Goal: Register for event/course

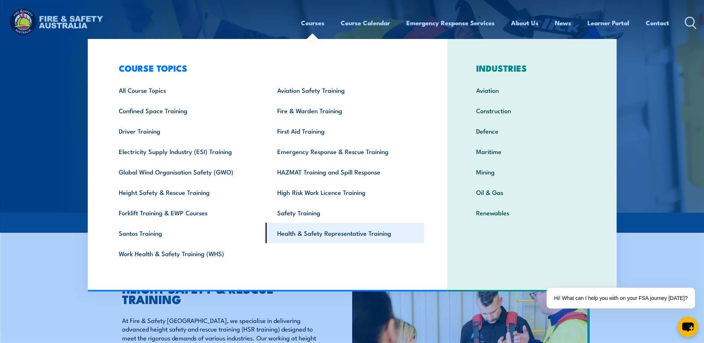
click at [308, 235] on link "Health & Safety Representative Training" at bounding box center [345, 233] width 158 height 20
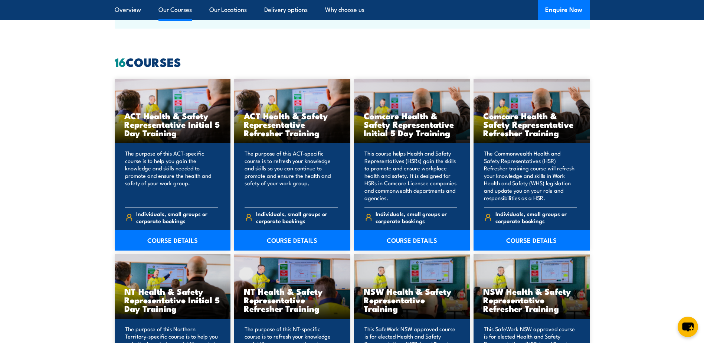
scroll to position [557, 0]
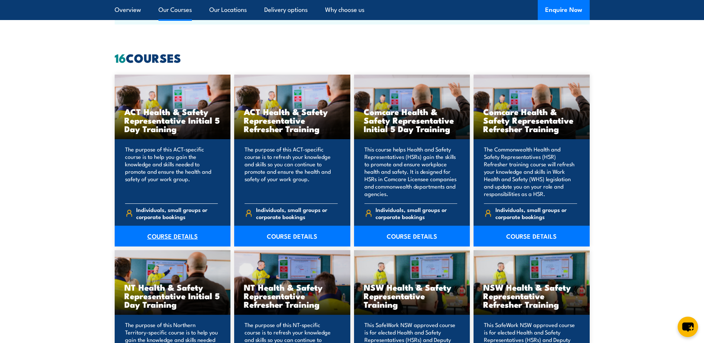
click at [168, 234] on link "COURSE DETAILS" at bounding box center [173, 236] width 116 height 21
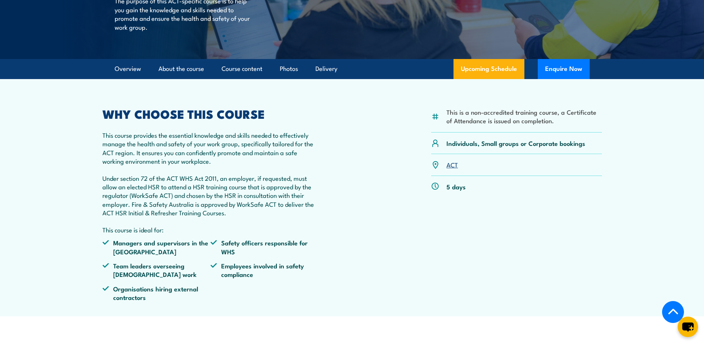
scroll to position [111, 0]
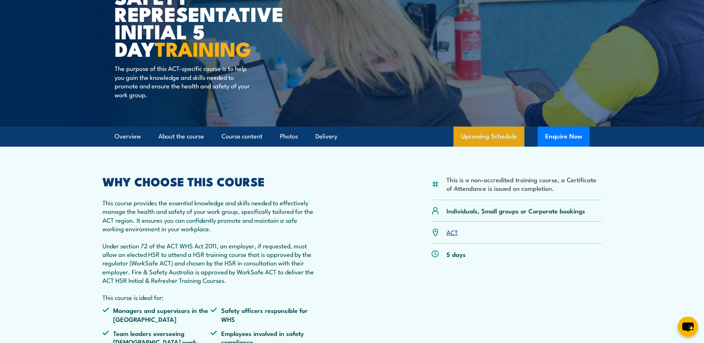
click at [494, 139] on link "Upcoming Schedule" at bounding box center [488, 137] width 71 height 20
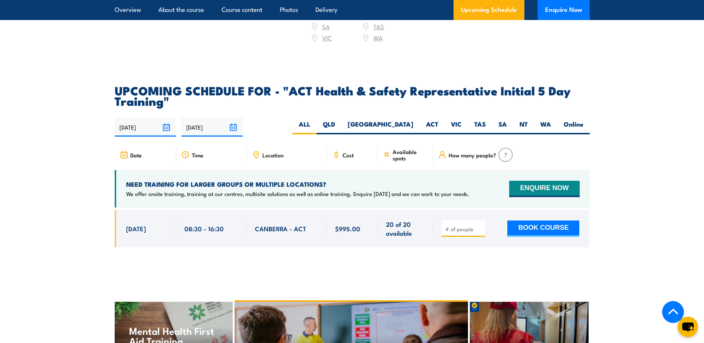
scroll to position [1150, 0]
click at [527, 120] on label "NT" at bounding box center [523, 127] width 21 height 14
click at [528, 120] on input "NT" at bounding box center [530, 122] width 5 height 5
radio input "true"
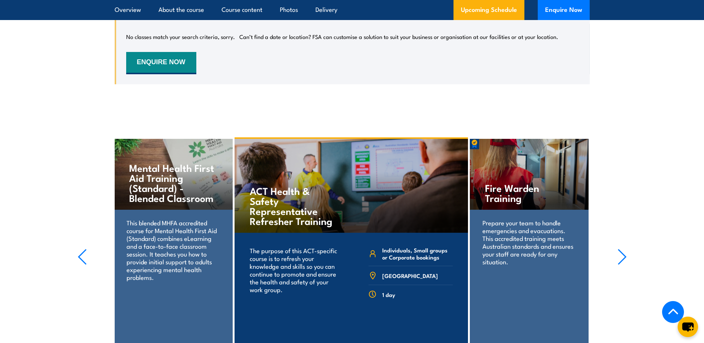
scroll to position [1410, 0]
